Goal: Information Seeking & Learning: Learn about a topic

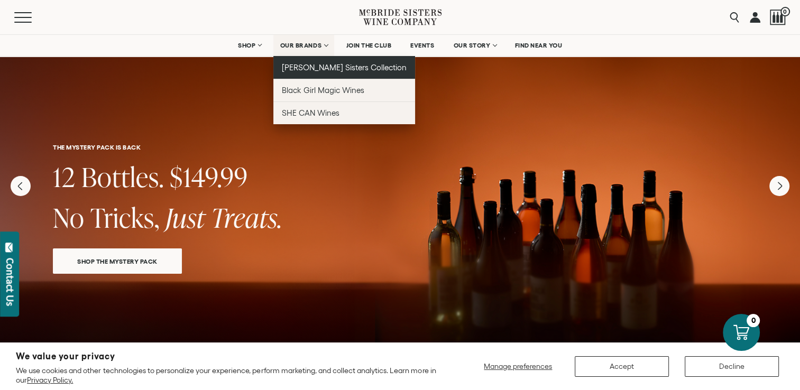
click at [319, 65] on span "[PERSON_NAME] Sisters Collection" at bounding box center [344, 67] width 125 height 9
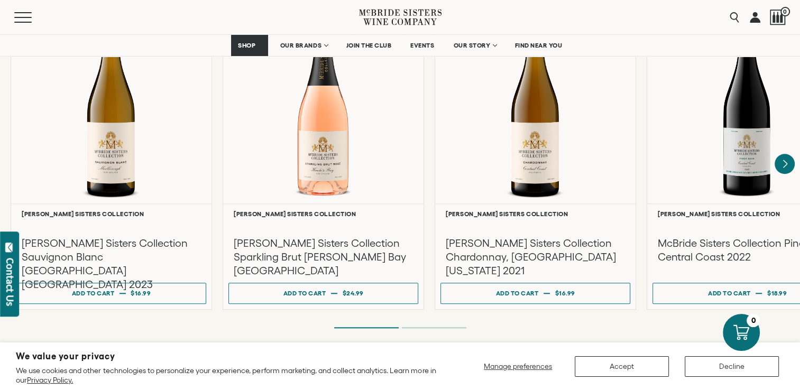
scroll to position [976, 0]
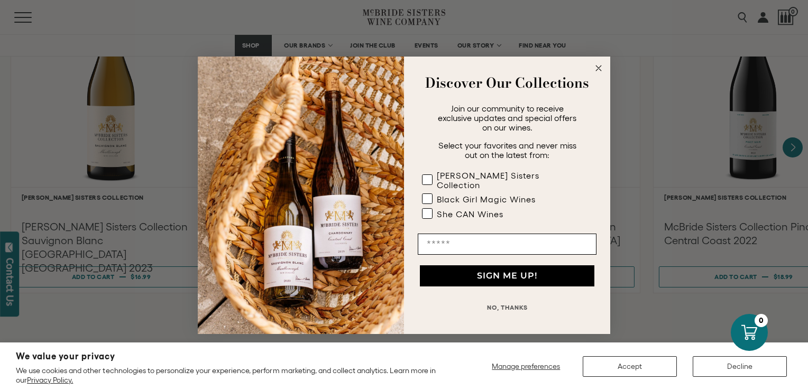
click at [595, 69] on circle "Close dialog" at bounding box center [599, 68] width 12 height 12
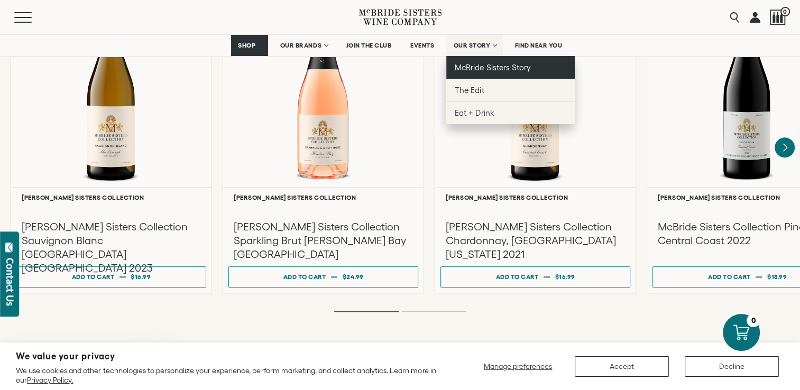
click at [483, 66] on span "McBride Sisters Story" at bounding box center [493, 67] width 76 height 9
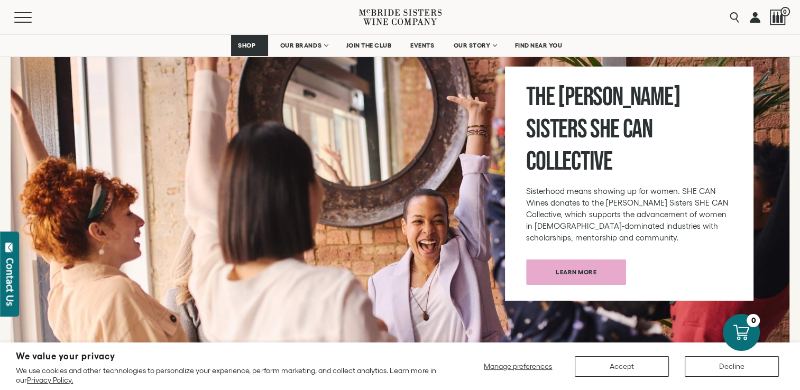
scroll to position [3646, 0]
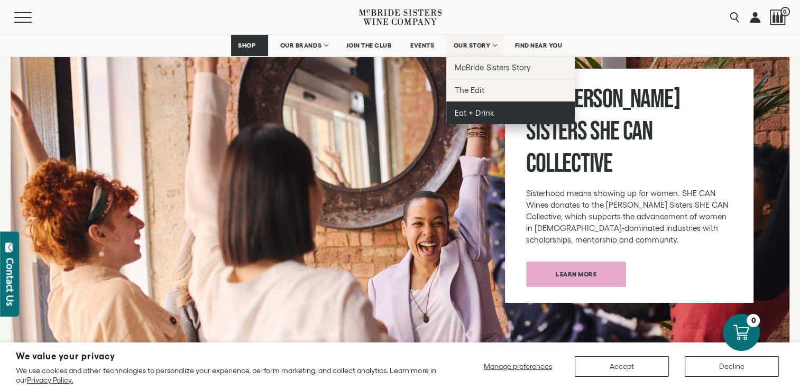
click at [471, 113] on span "Eat + Drink" at bounding box center [474, 112] width 39 height 9
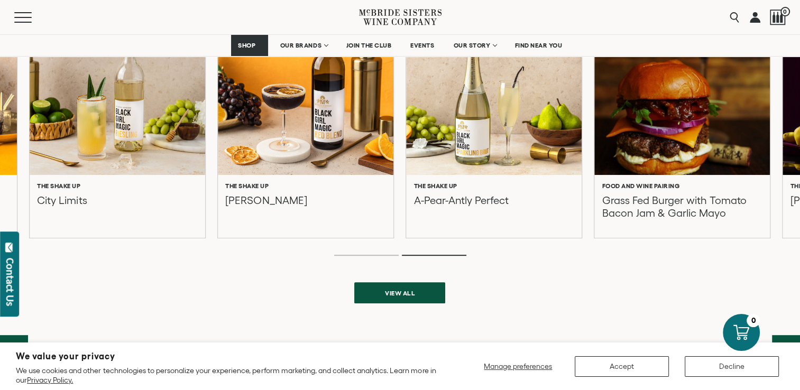
scroll to position [401, 0]
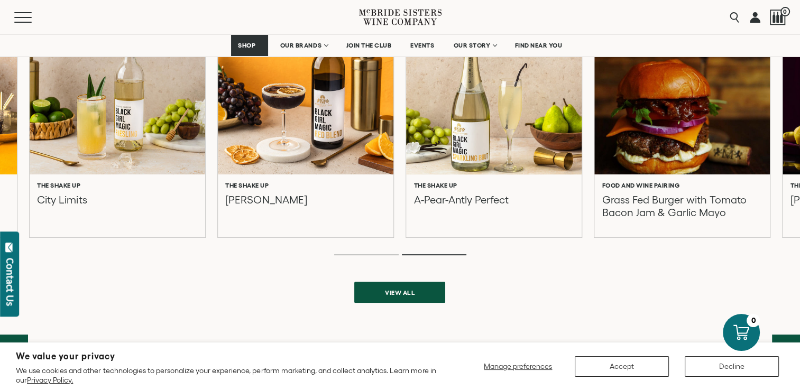
click at [520, 202] on div "The Shake Up A-Pear-Antly Perfect" at bounding box center [493, 200] width 161 height 37
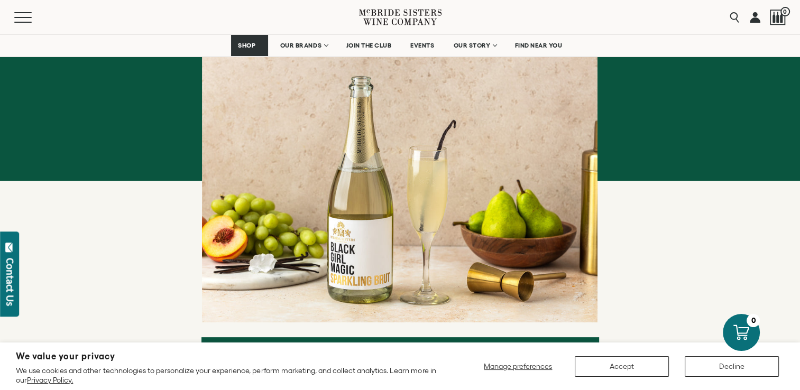
scroll to position [177, 0]
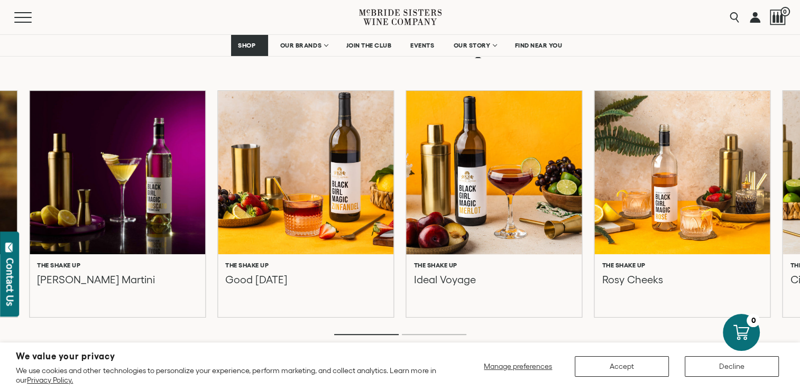
scroll to position [321, 0]
